Goal: Task Accomplishment & Management: Use online tool/utility

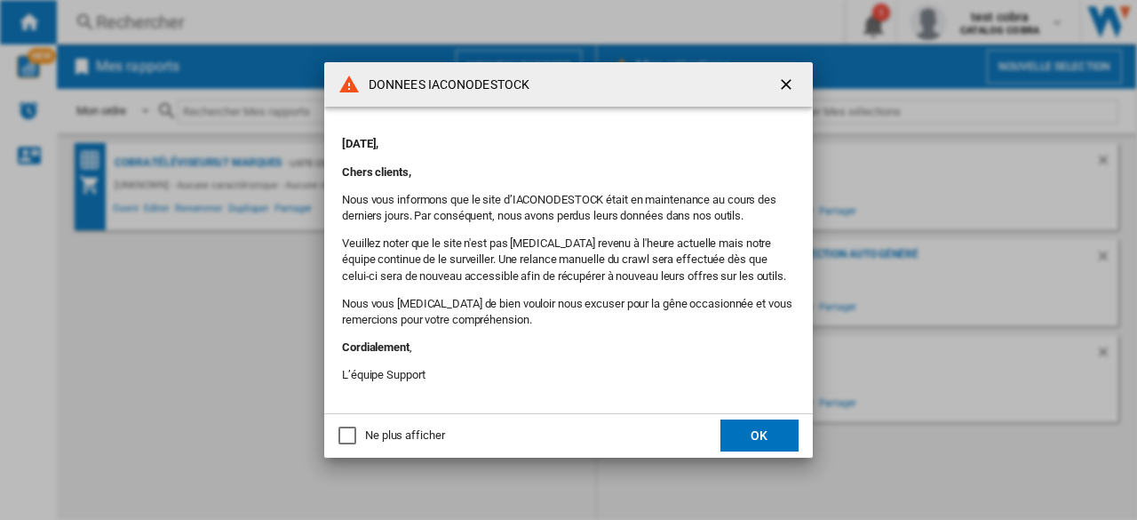
click at [758, 433] on button "OK" at bounding box center [759, 435] width 78 height 32
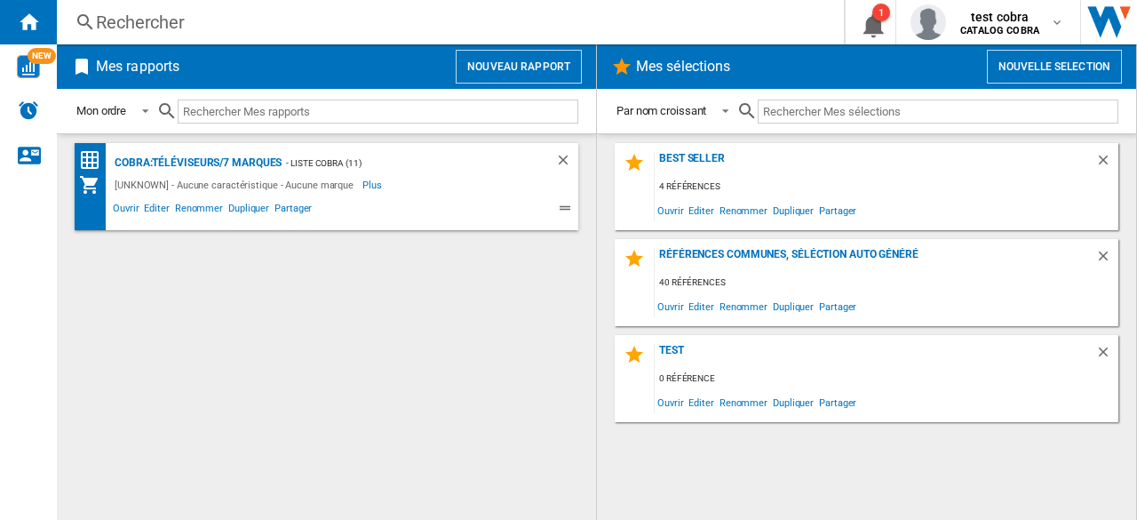
click at [545, 67] on button "Nouveau rapport" at bounding box center [519, 67] width 126 height 34
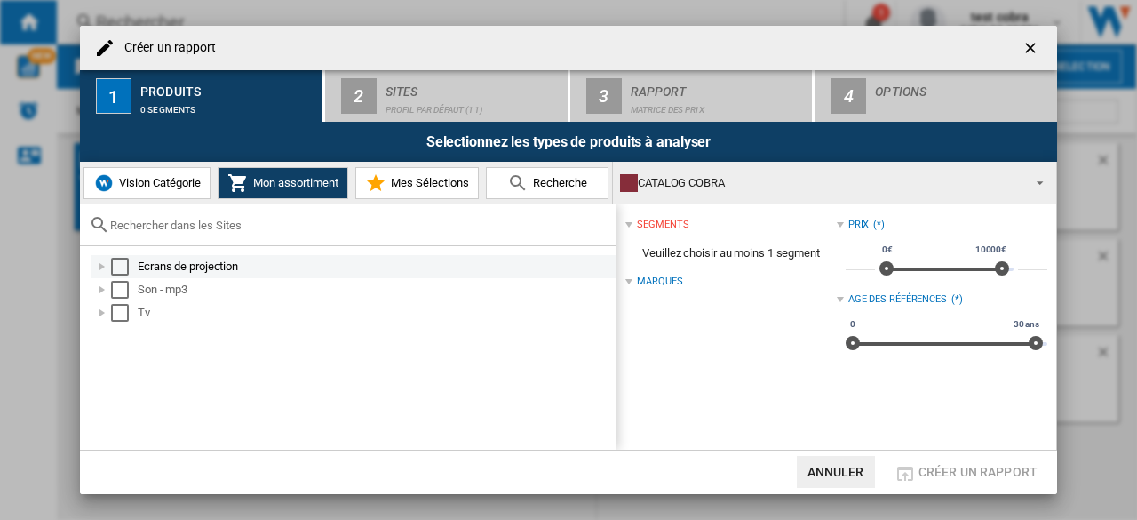
click at [123, 258] on div "Select" at bounding box center [120, 267] width 18 height 18
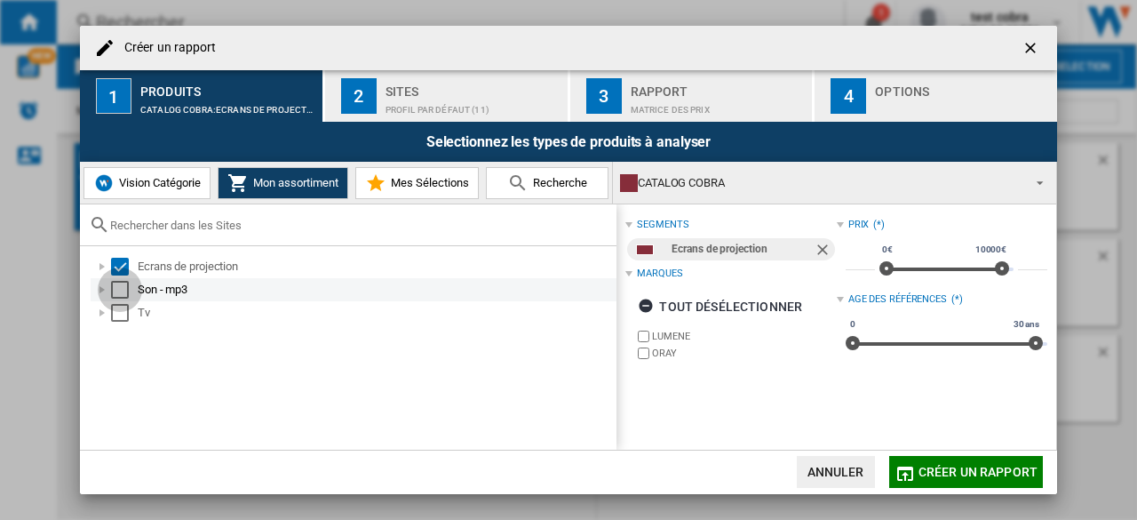
click at [123, 285] on div "Select" at bounding box center [120, 290] width 18 height 18
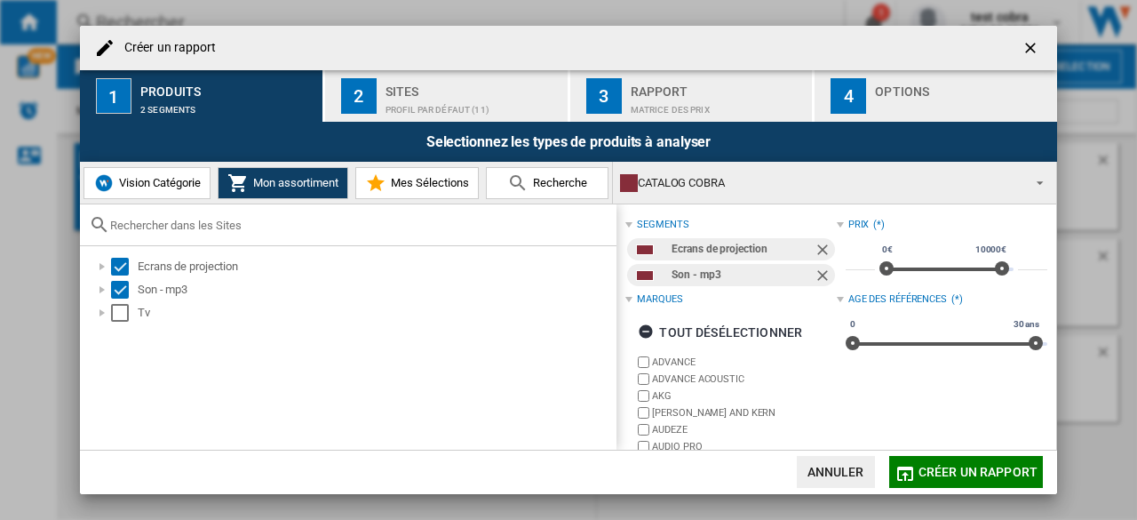
click at [121, 331] on div "Ecrans de projection Son - mp3 Tv" at bounding box center [348, 347] width 536 height 203
click at [121, 311] on div "Select" at bounding box center [120, 313] width 18 height 18
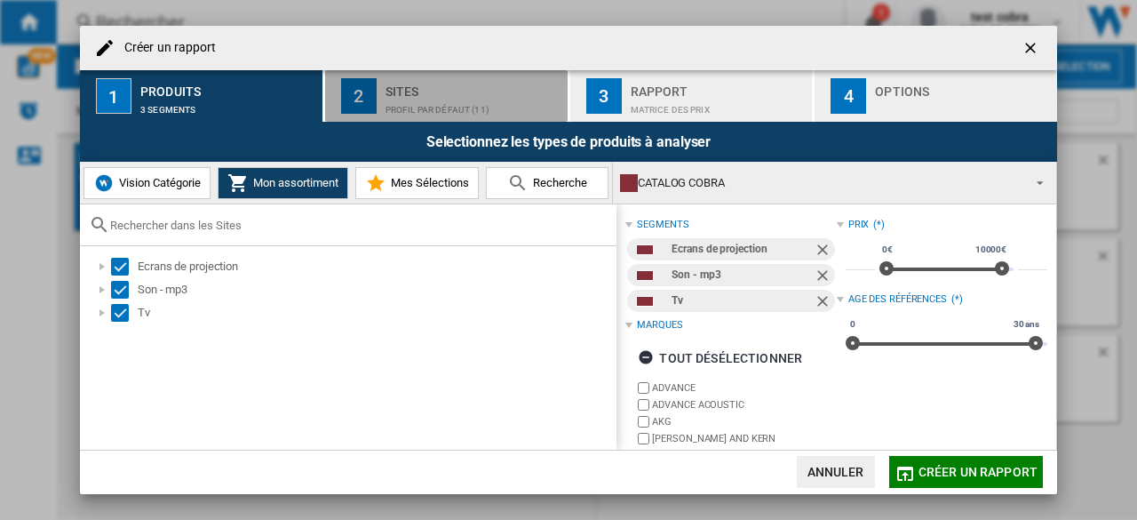
click at [417, 84] on div "Sites" at bounding box center [472, 86] width 175 height 19
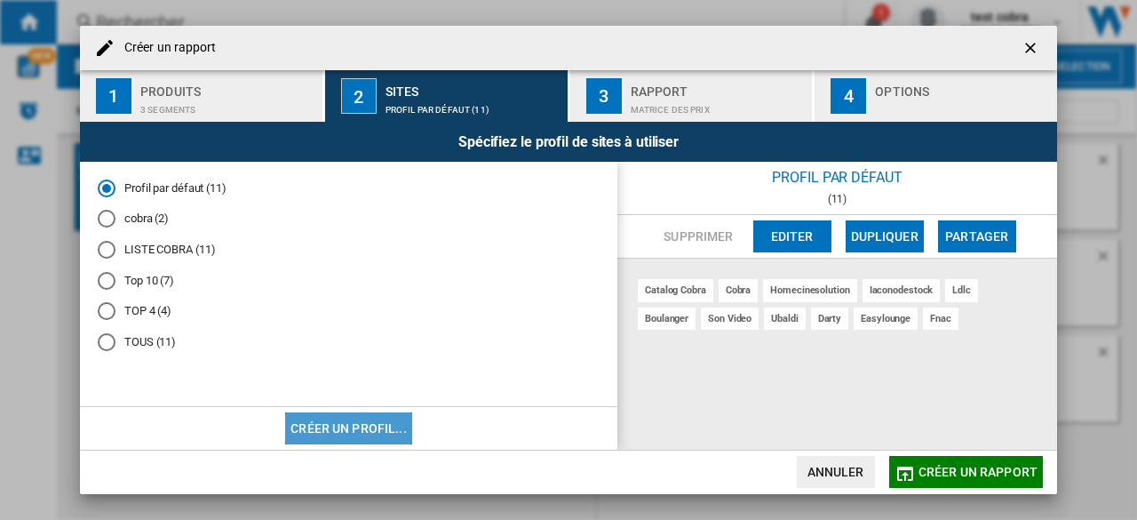
click at [357, 434] on button "Créer un profil..." at bounding box center [348, 428] width 127 height 32
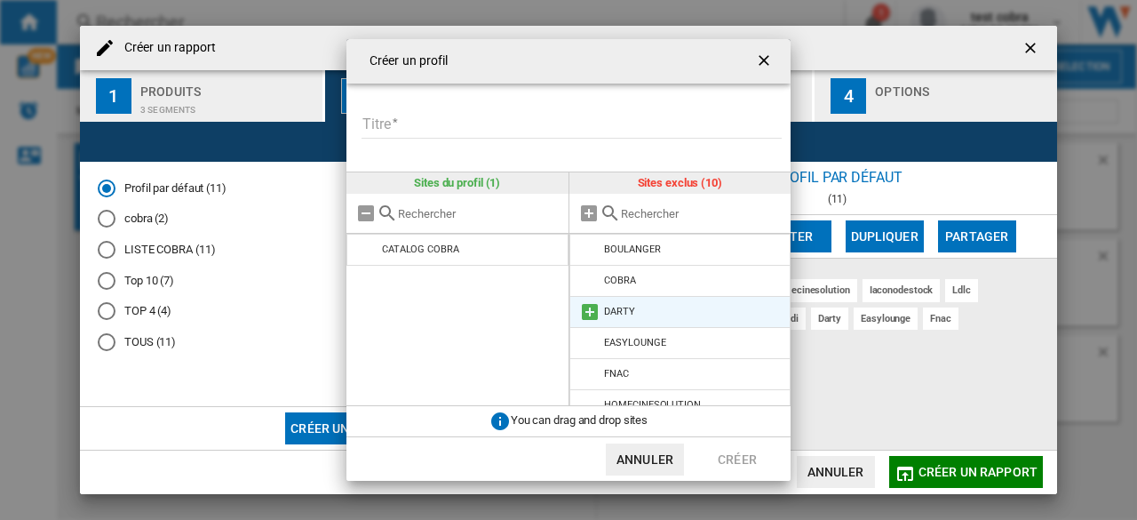
scroll to position [139, 0]
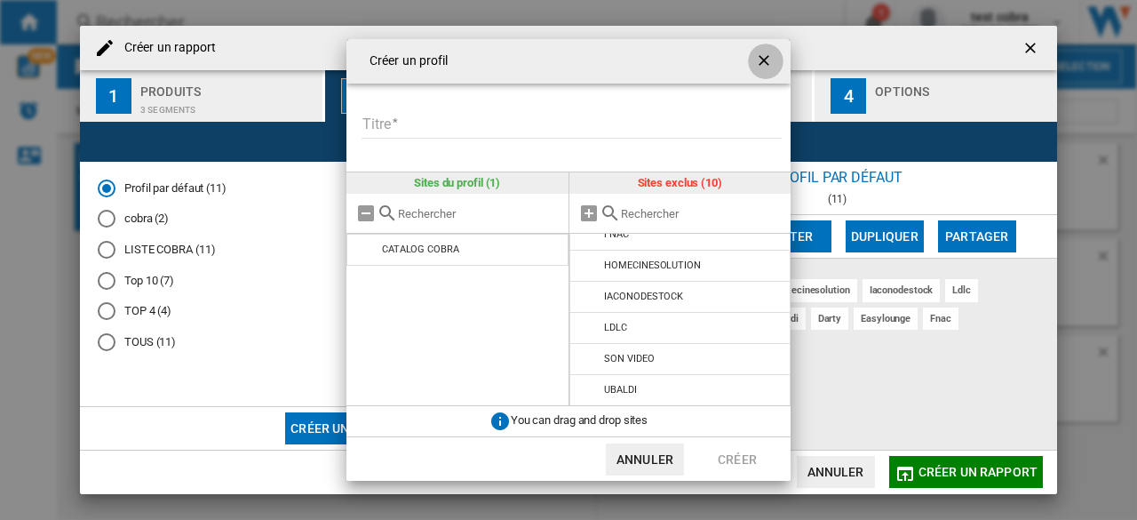
click at [766, 53] on ng-md-icon "getI18NText('BUTTONS.CLOSE_DIALOG')" at bounding box center [765, 62] width 21 height 21
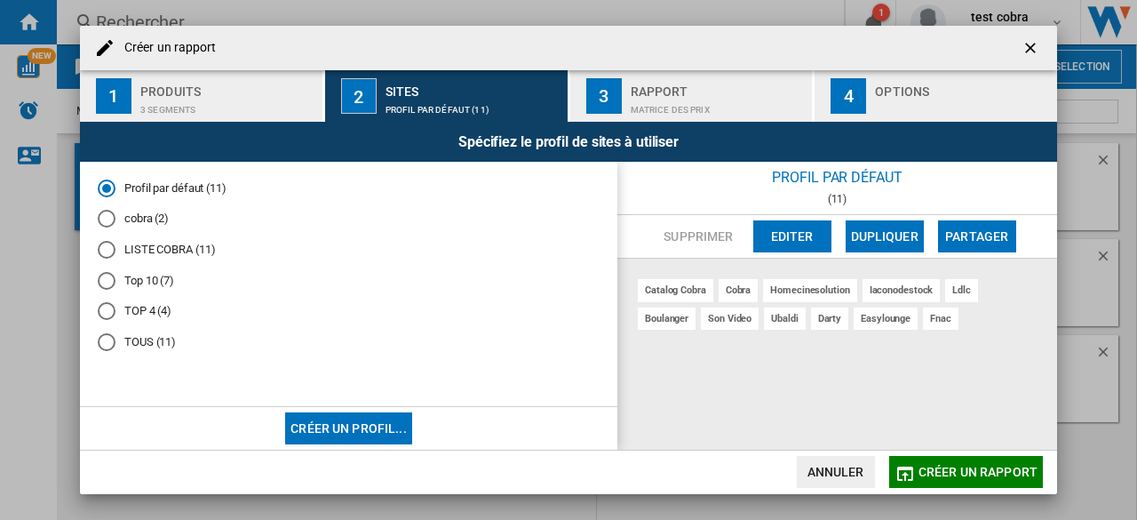
click at [187, 105] on div "3 segments" at bounding box center [227, 105] width 175 height 19
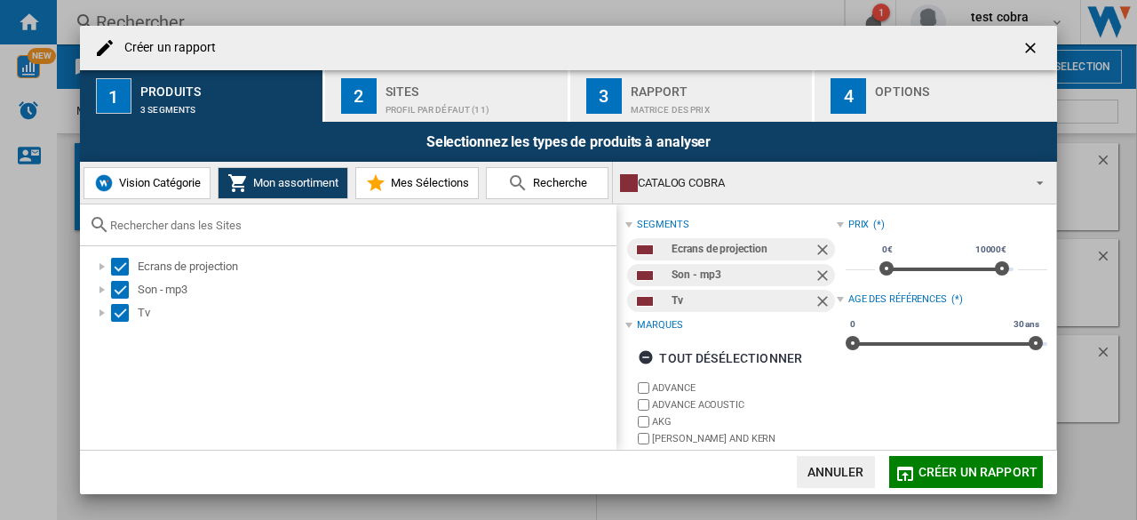
click at [156, 184] on span "Vision Catégorie" at bounding box center [158, 182] width 86 height 13
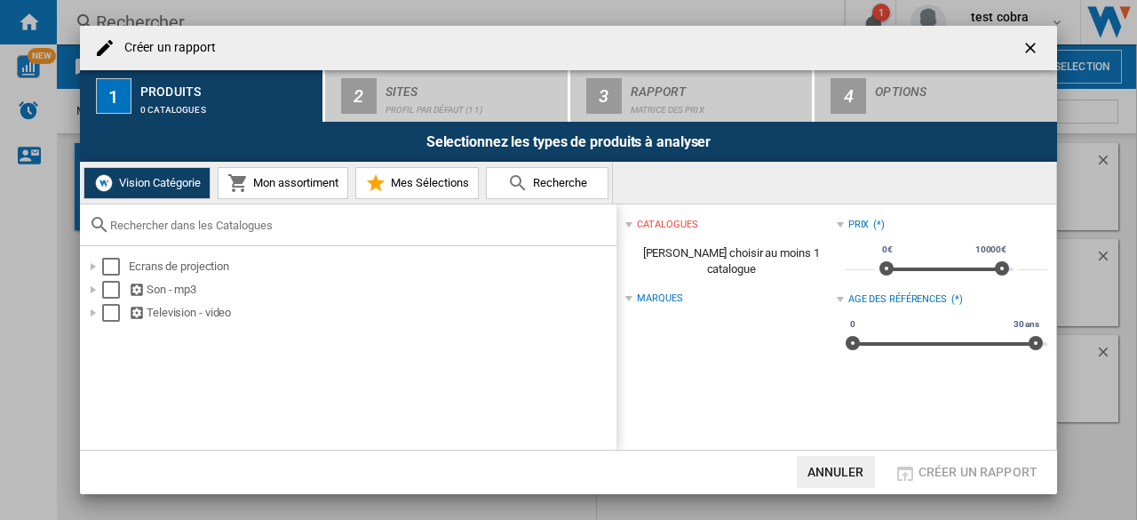
click at [258, 187] on span "Mon assortiment" at bounding box center [294, 182] width 90 height 13
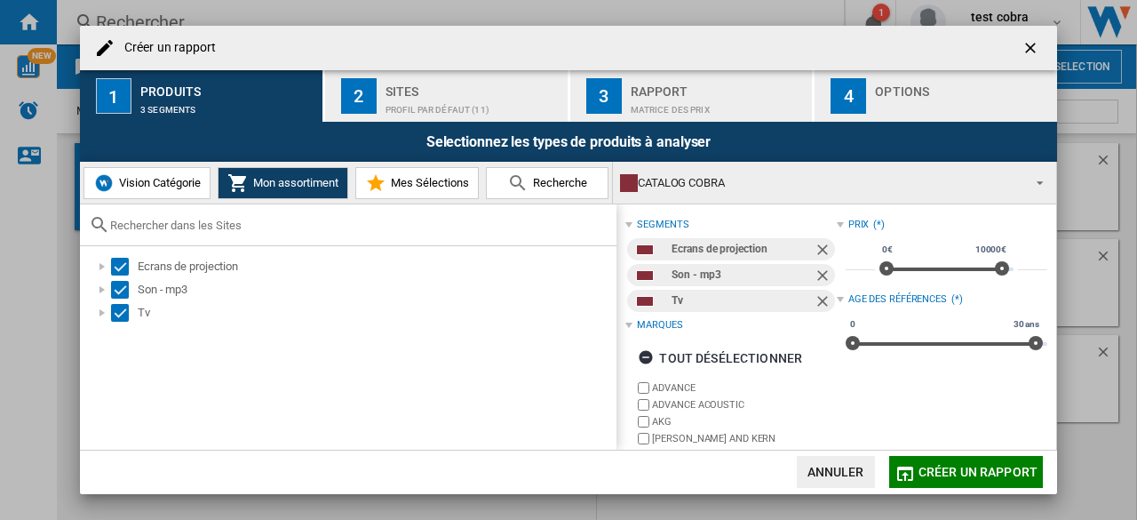
click at [460, 106] on div "Profil par défaut (11)" at bounding box center [472, 105] width 175 height 19
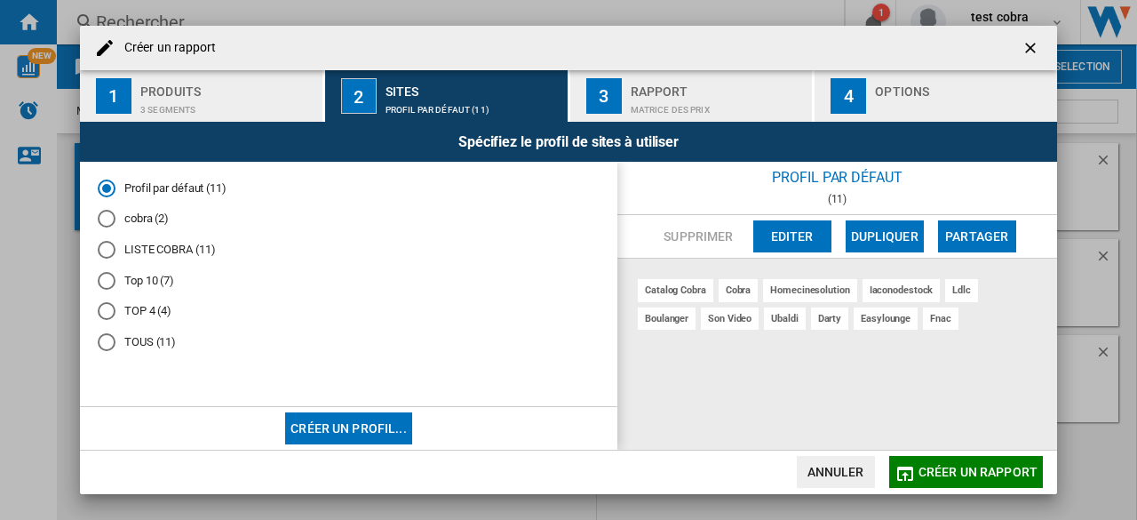
click at [349, 440] on button "Créer un profil..." at bounding box center [348, 428] width 127 height 32
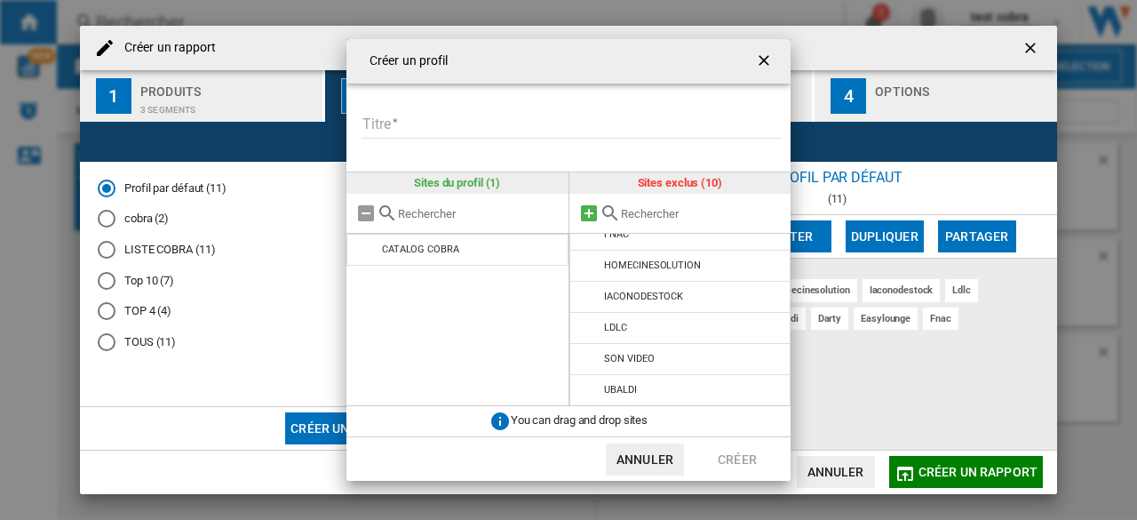
click at [591, 217] on md-icon "{{::title}} {{::getI18NText('BUTTONS.CANCEL')}} ..." at bounding box center [588, 213] width 21 height 21
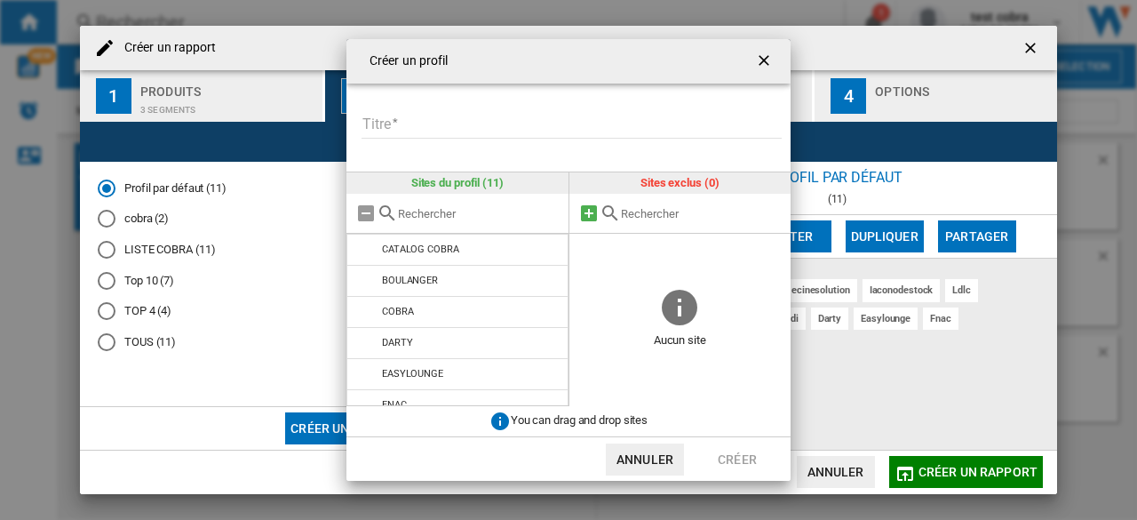
click at [591, 217] on md-icon "{{::title}} {{::getI18NText('BUTTONS.CANCEL')}} ..." at bounding box center [588, 213] width 21 height 21
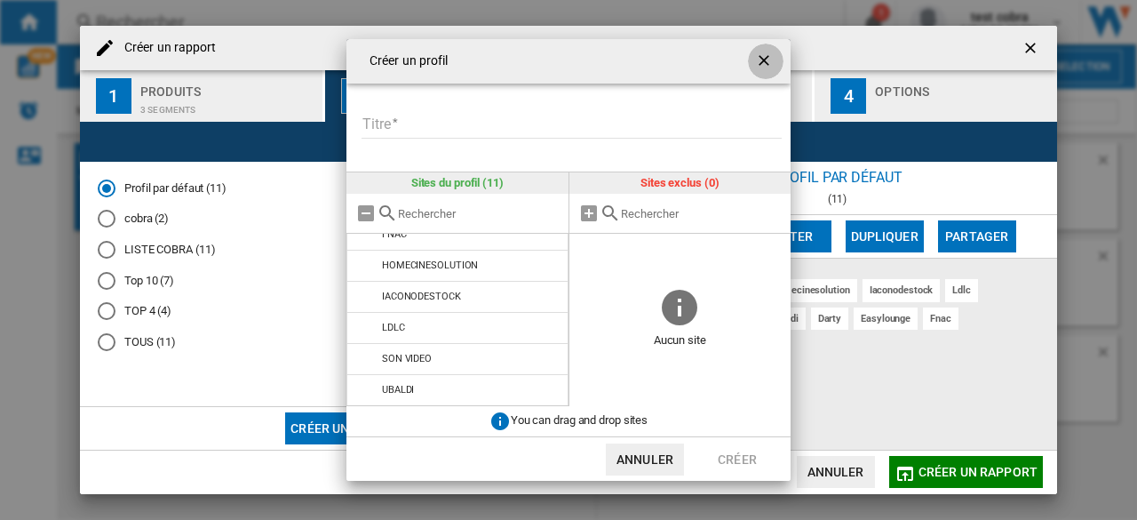
click at [773, 70] on ng-md-icon "getI18NText('BUTTONS.CLOSE_DIALOG')" at bounding box center [765, 62] width 21 height 21
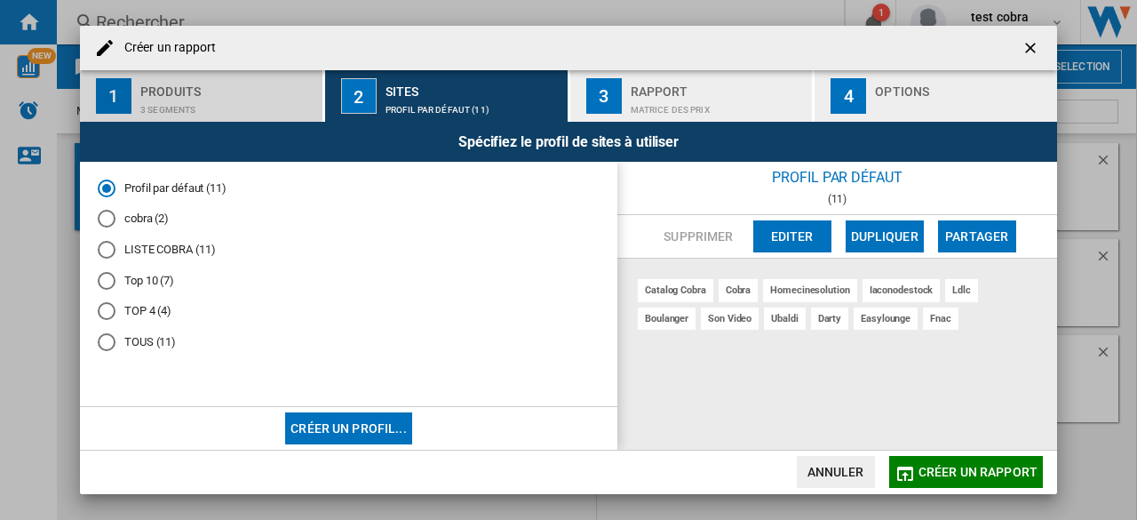
click at [177, 111] on div "3 segments" at bounding box center [227, 105] width 175 height 19
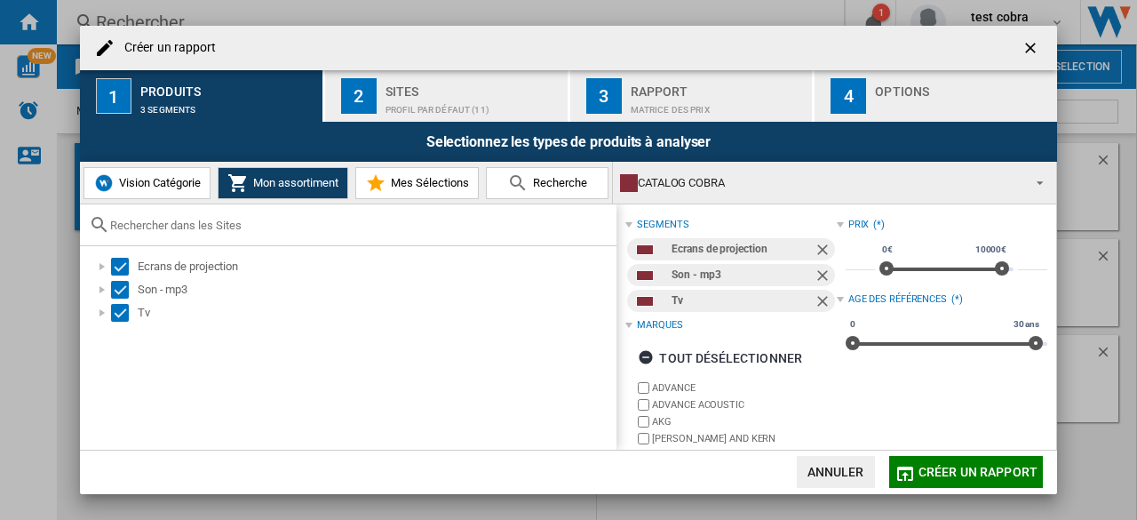
click at [177, 179] on span "Vision Catégorie" at bounding box center [158, 182] width 86 height 13
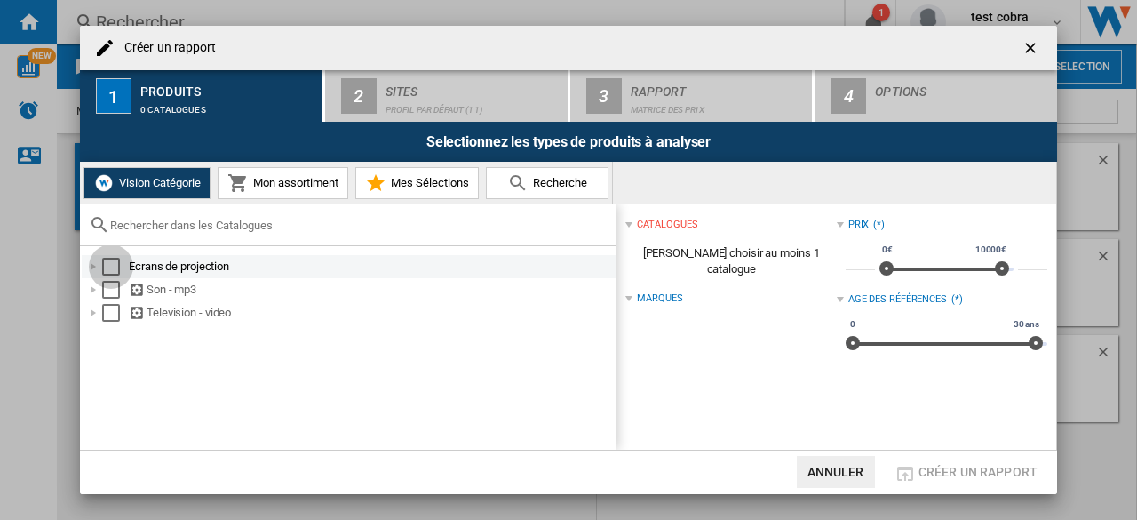
click at [114, 264] on div "Select" at bounding box center [111, 267] width 18 height 18
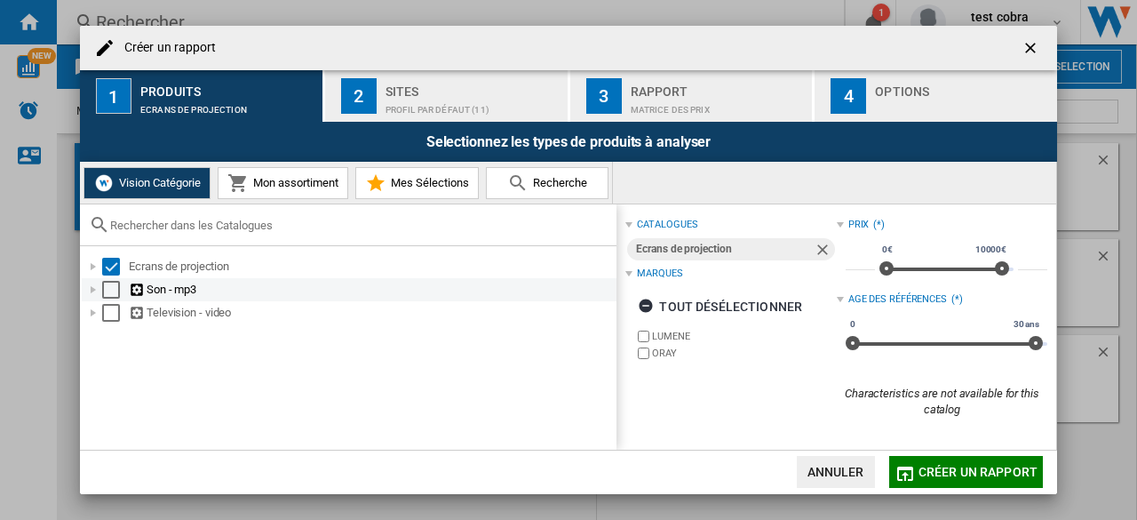
click at [114, 295] on div "Select" at bounding box center [111, 290] width 18 height 18
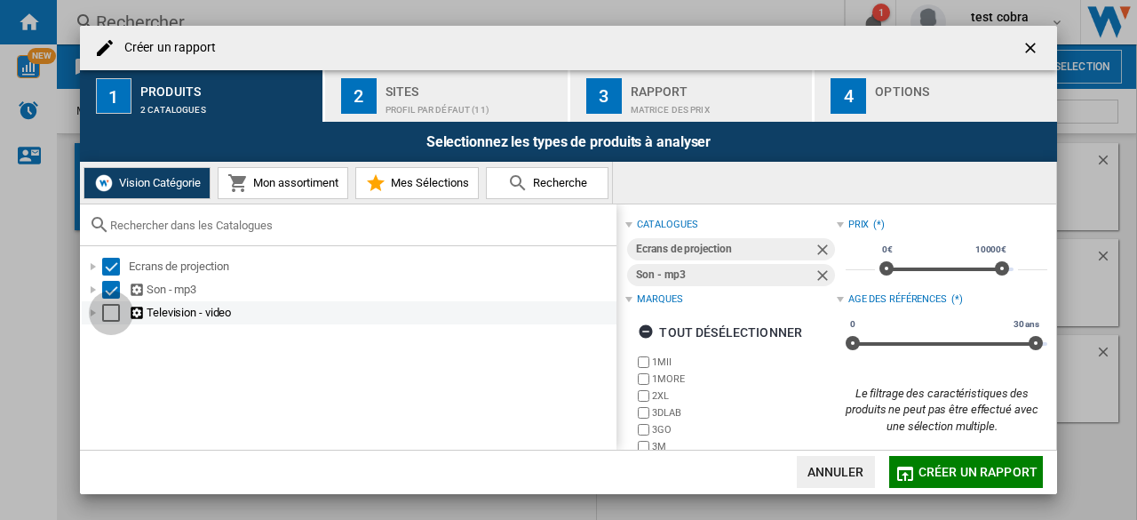
click at [114, 315] on div "Select" at bounding box center [111, 313] width 18 height 18
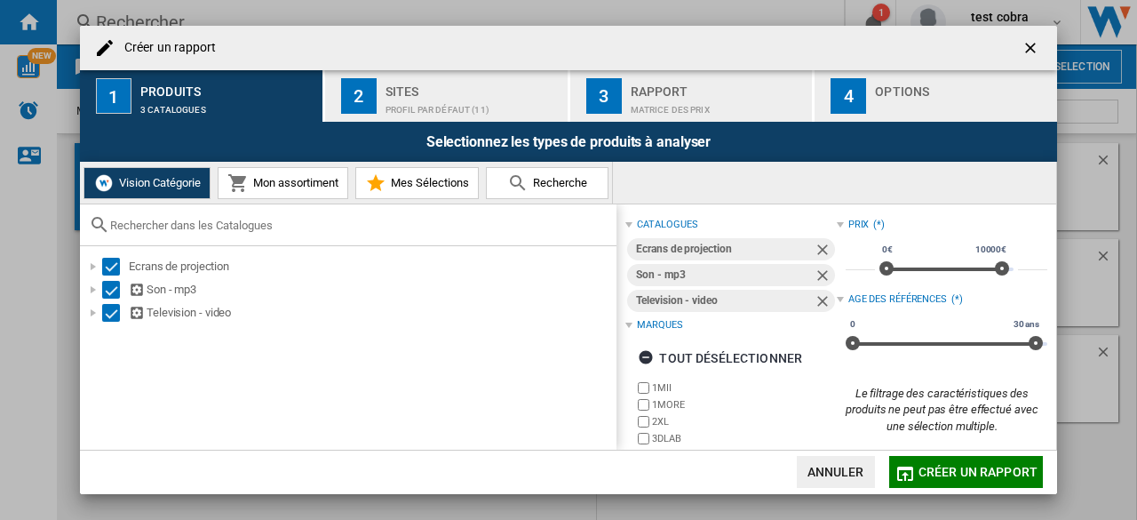
click at [440, 99] on div "Profil par défaut (11)" at bounding box center [472, 105] width 175 height 19
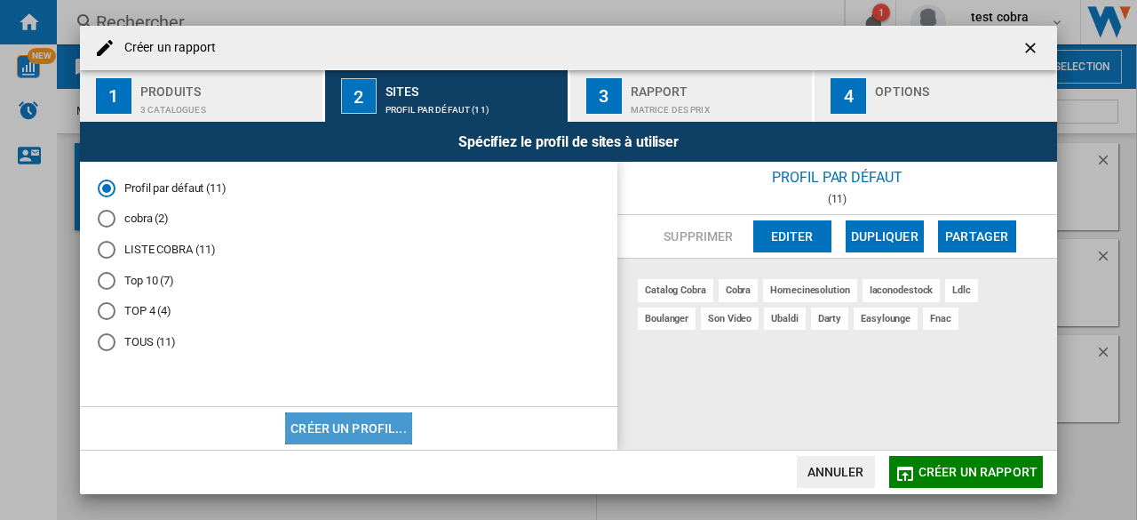
click at [365, 425] on button "Créer un profil..." at bounding box center [348, 428] width 127 height 32
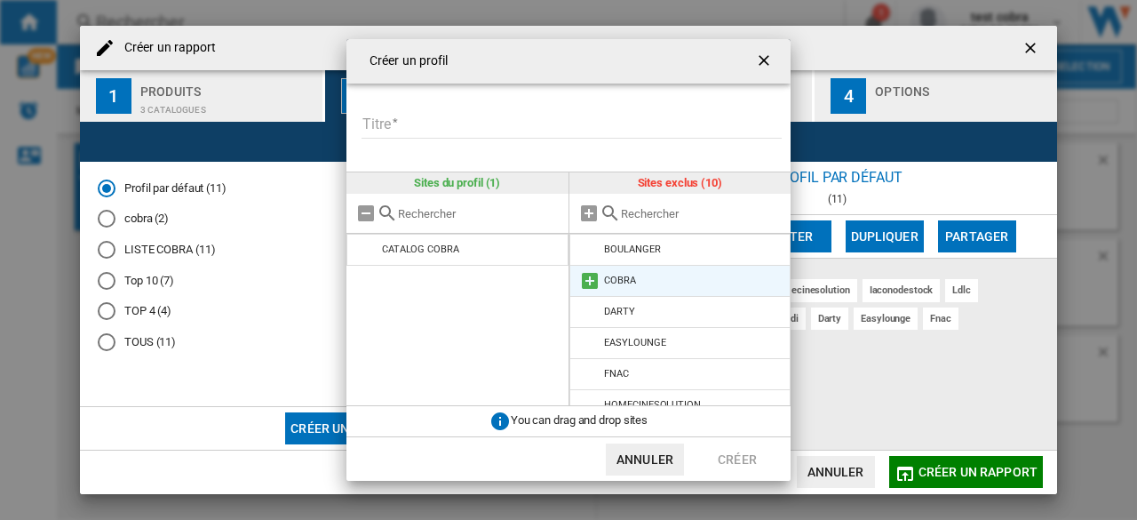
scroll to position [139, 0]
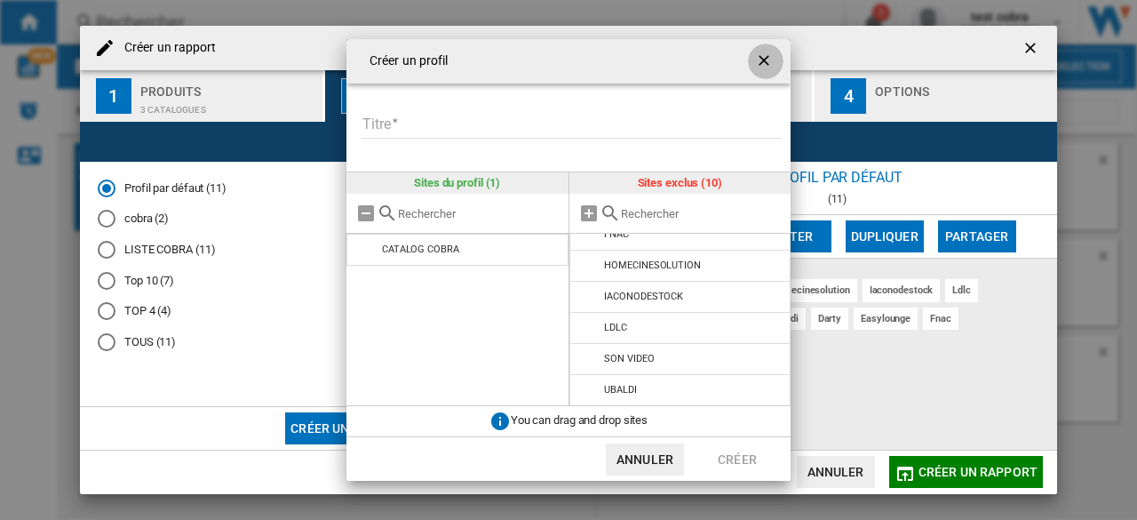
click at [769, 61] on ng-md-icon "getI18NText('BUTTONS.CLOSE_DIALOG')" at bounding box center [765, 62] width 21 height 21
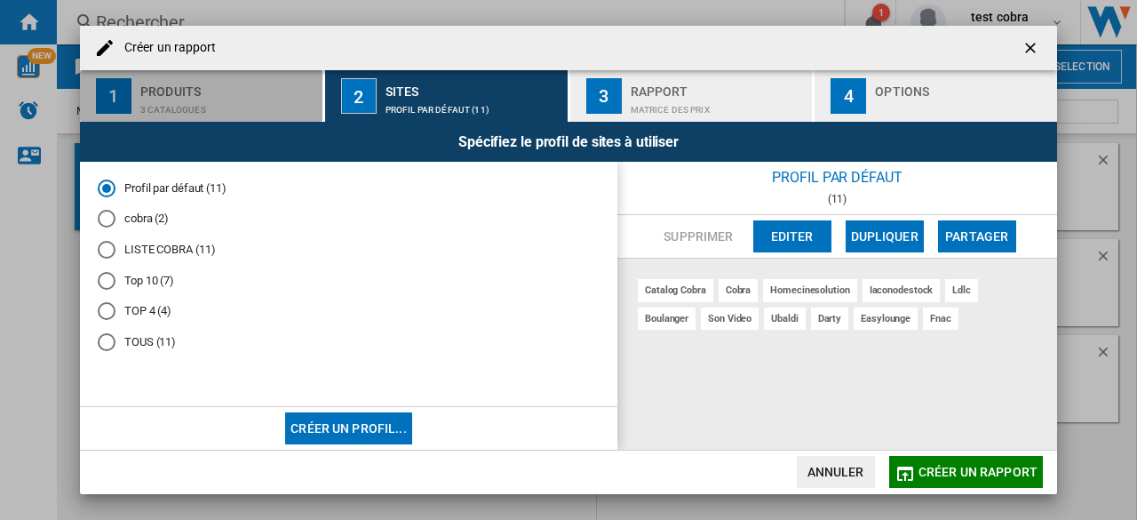
click at [244, 114] on div "3 catalogues" at bounding box center [227, 105] width 175 height 19
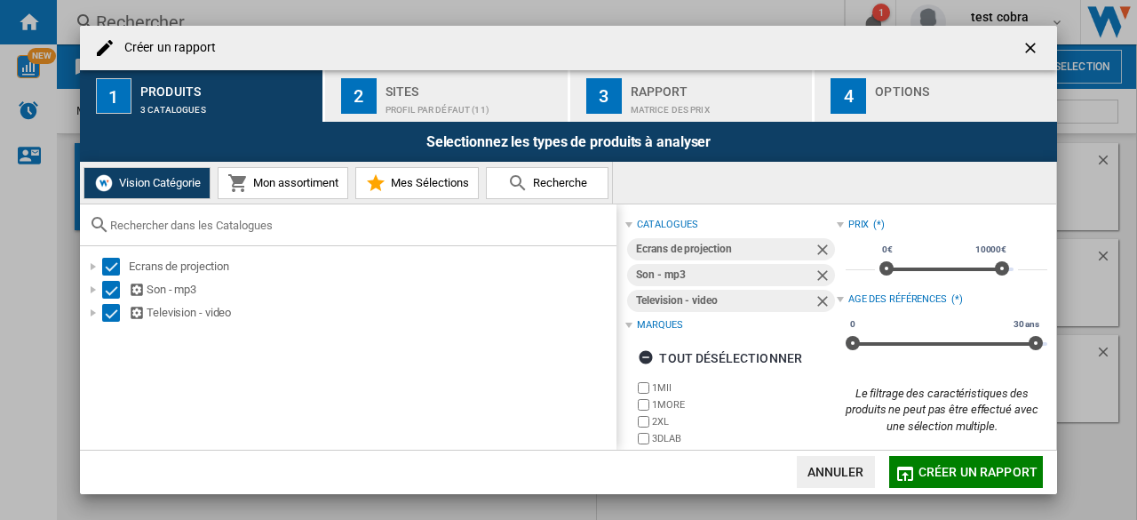
scroll to position [221, 0]
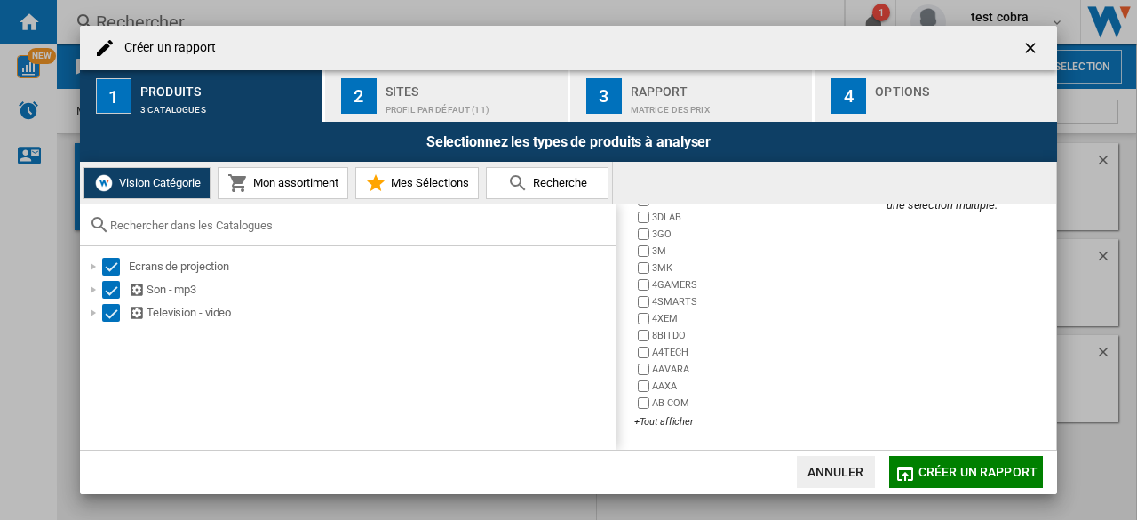
click at [269, 187] on span "Mon assortiment" at bounding box center [294, 182] width 90 height 13
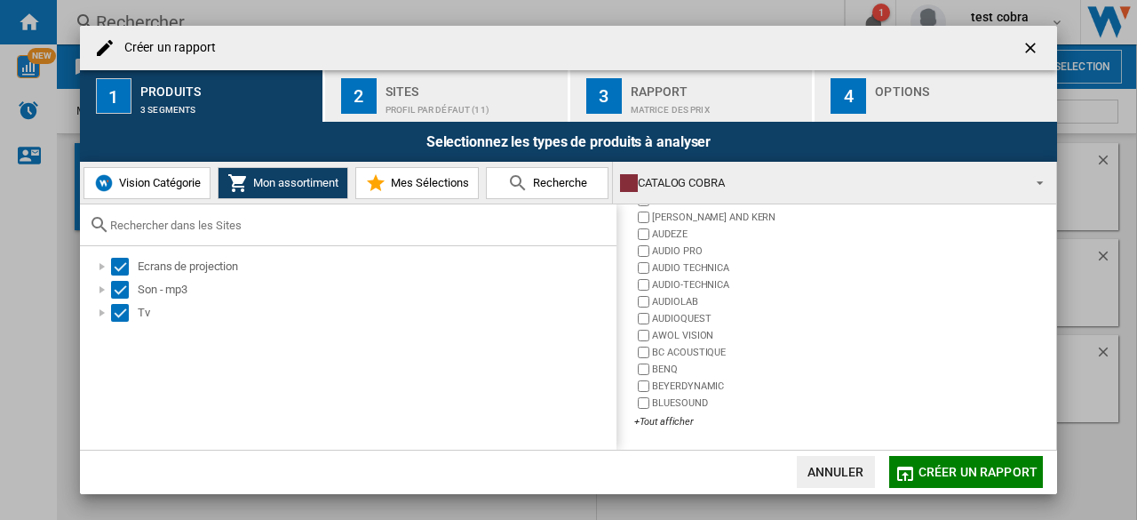
click at [441, 102] on div "Profil par défaut (11)" at bounding box center [472, 105] width 175 height 19
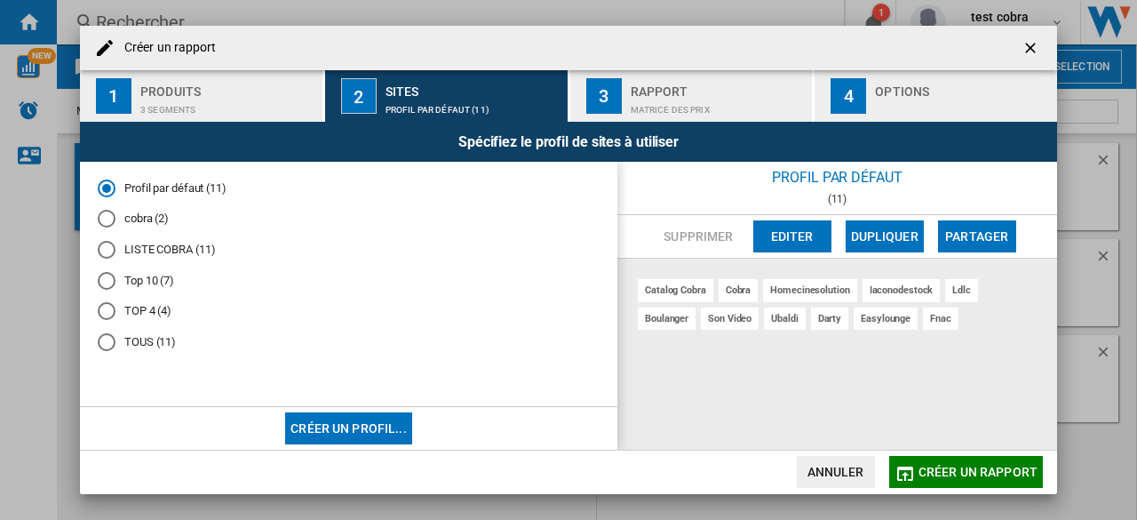
click at [120, 344] on md-radio-button "TOUS (11)" at bounding box center [349, 342] width 502 height 17
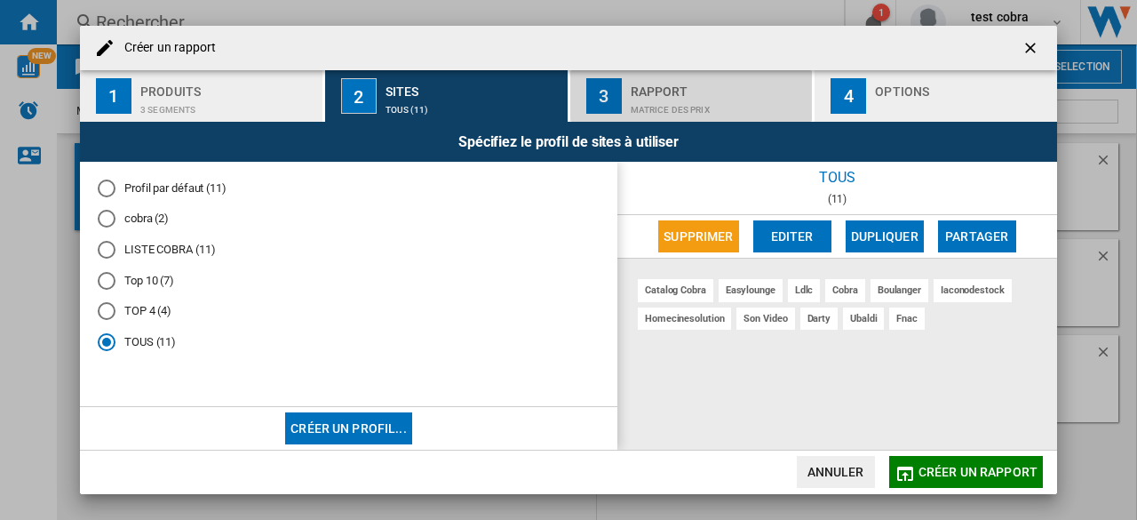
click at [645, 86] on div "Rapport" at bounding box center [718, 86] width 175 height 19
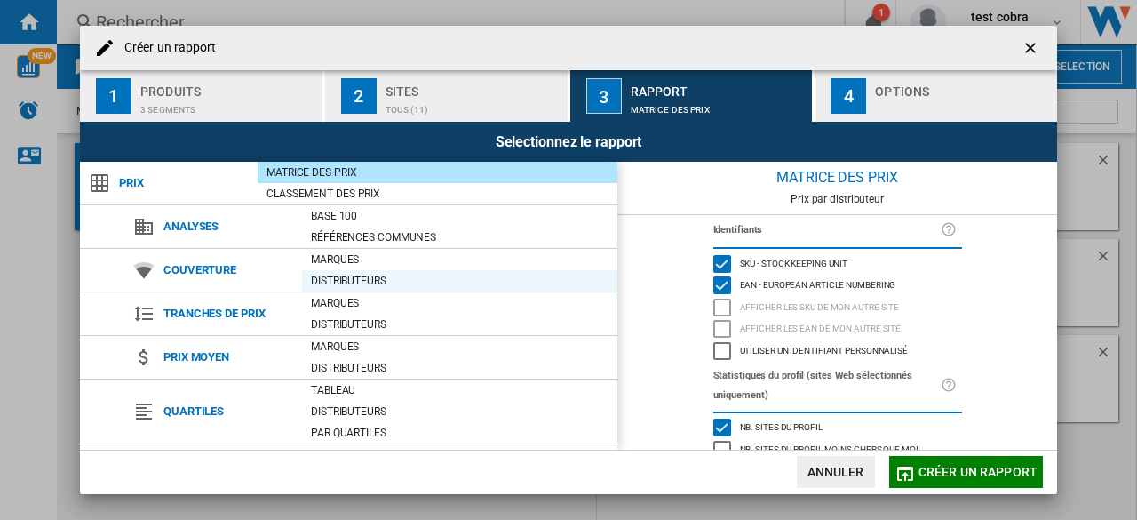
scroll to position [187, 0]
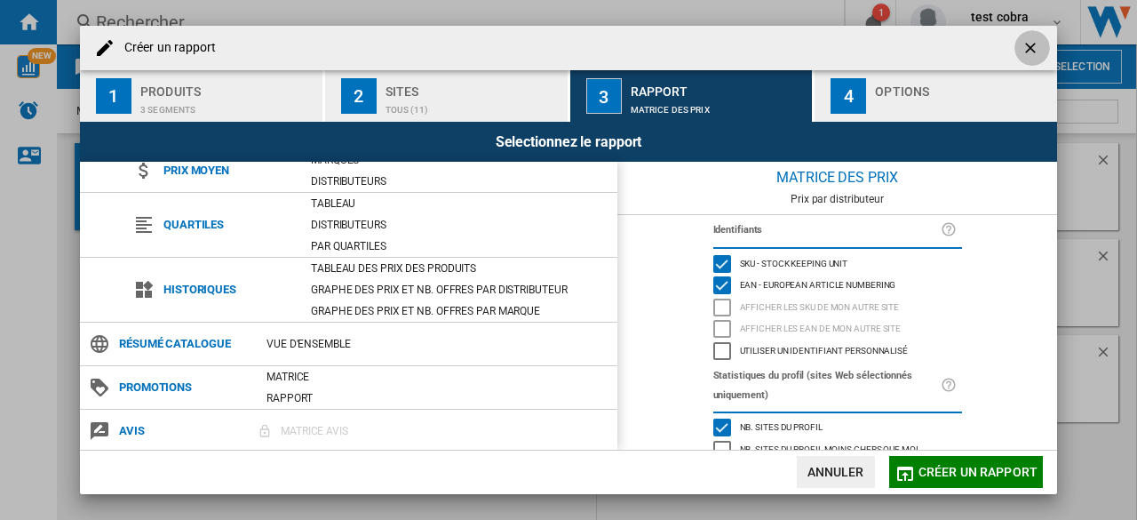
click at [1036, 44] on ng-md-icon "getI18NText('BUTTONS.CLOSE_DIALOG')" at bounding box center [1031, 49] width 21 height 21
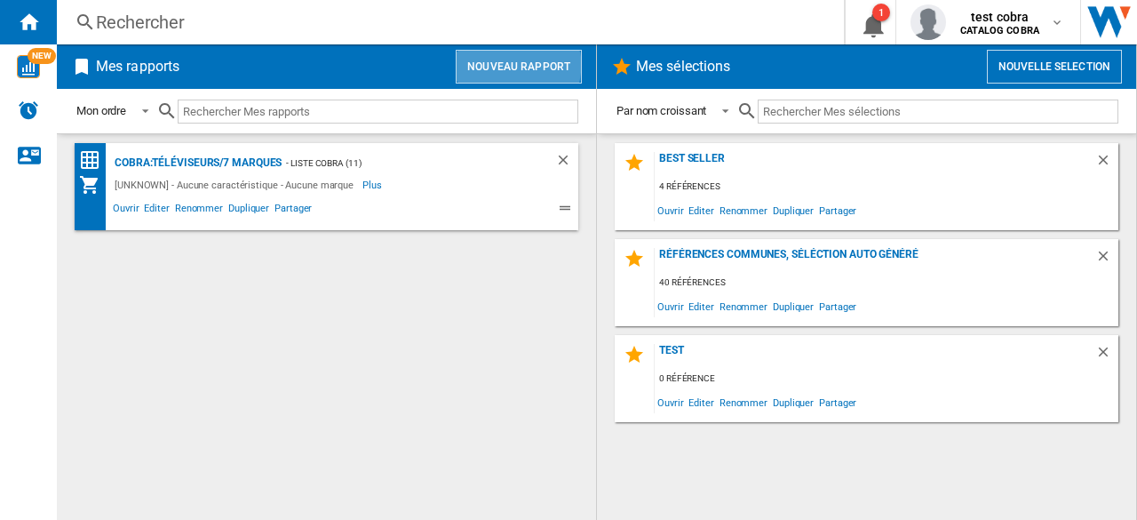
click at [506, 64] on button "Nouveau rapport" at bounding box center [519, 67] width 126 height 34
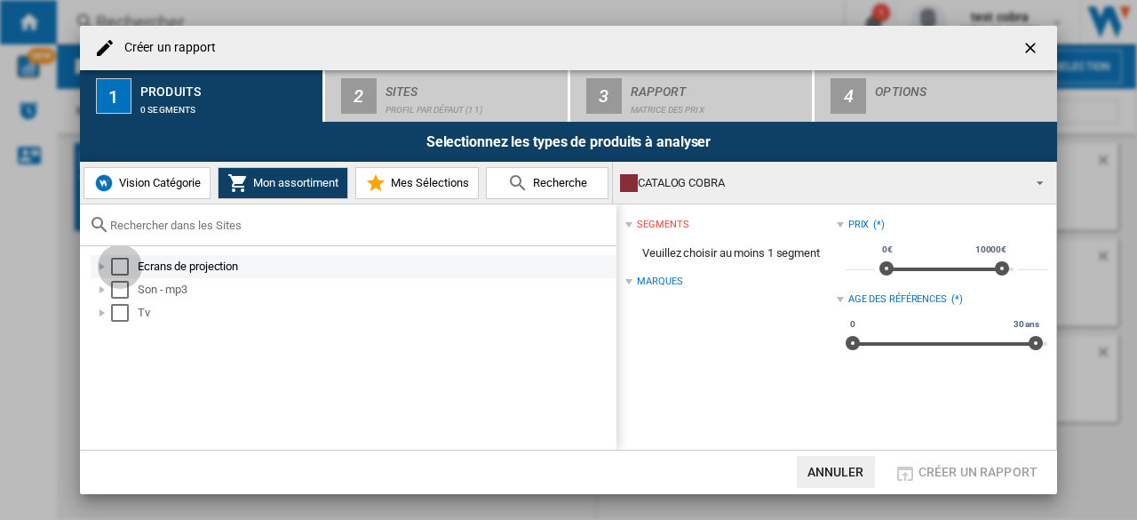
click at [120, 272] on div "Select" at bounding box center [120, 267] width 18 height 18
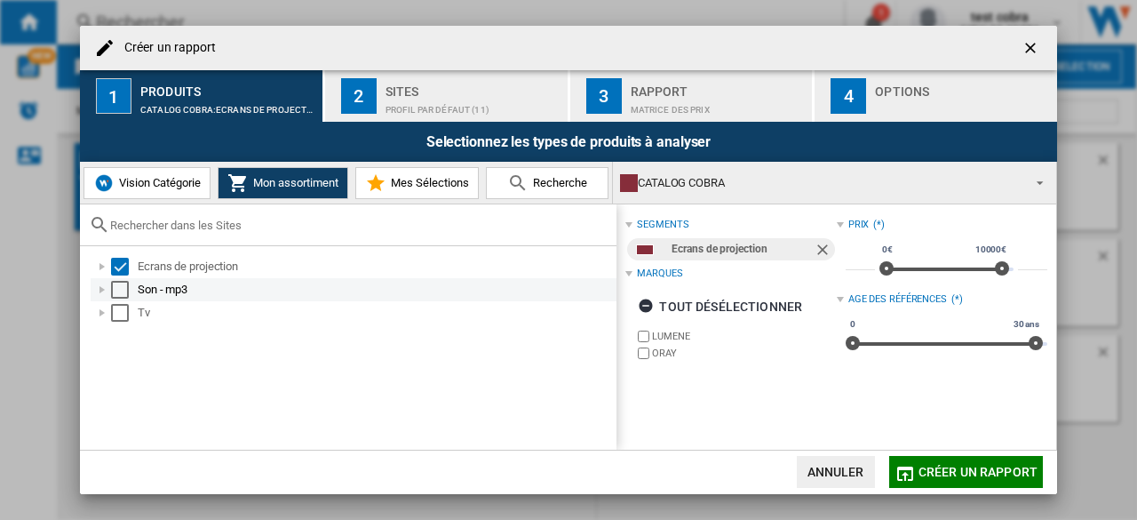
click at [123, 282] on div "Select" at bounding box center [120, 290] width 18 height 18
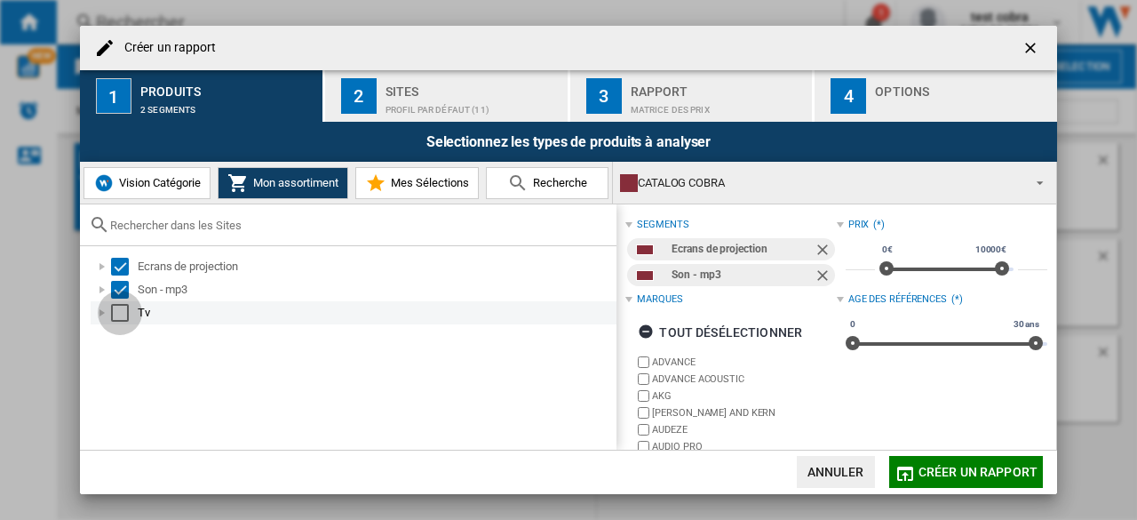
click at [124, 308] on div "Select" at bounding box center [120, 313] width 18 height 18
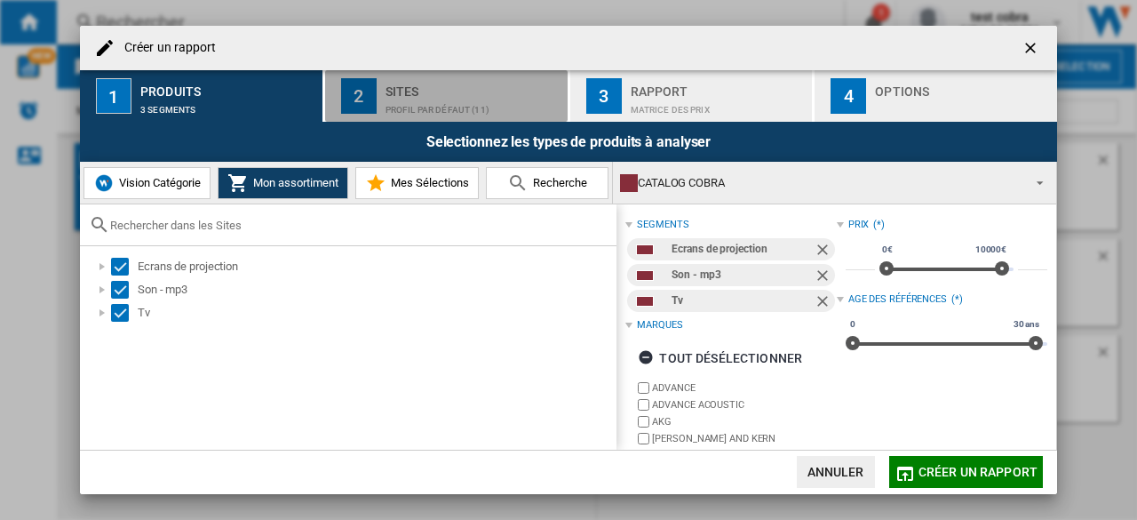
click at [408, 93] on div "Sites" at bounding box center [472, 86] width 175 height 19
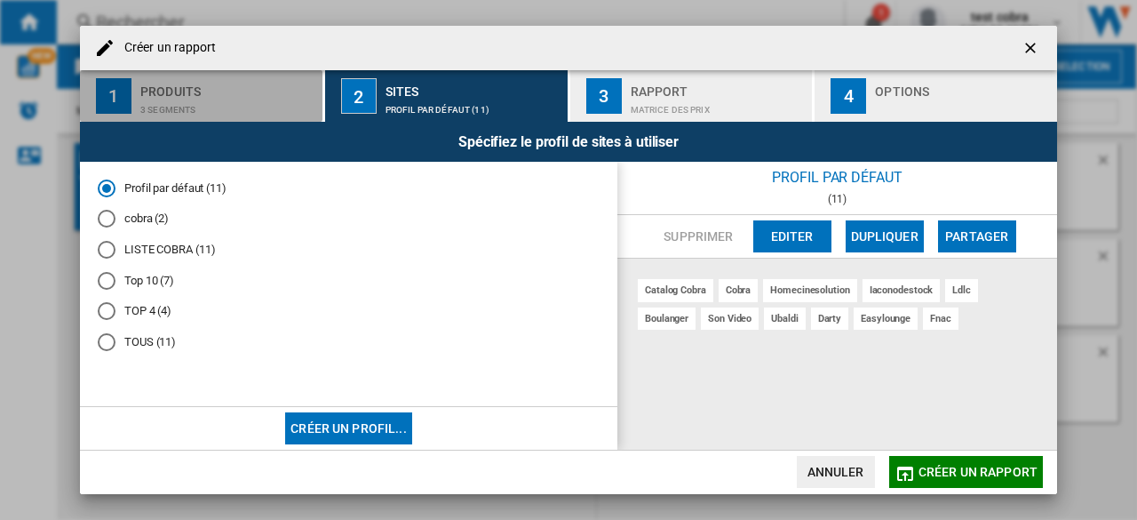
click at [253, 107] on div "3 segments" at bounding box center [227, 105] width 175 height 19
